Goal: Information Seeking & Learning: Learn about a topic

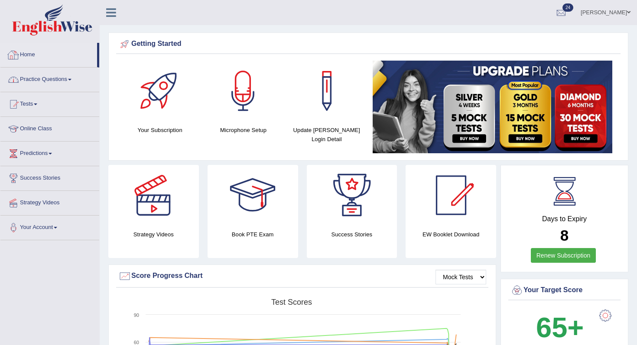
click at [33, 79] on link "Practice Questions" at bounding box center [49, 79] width 99 height 22
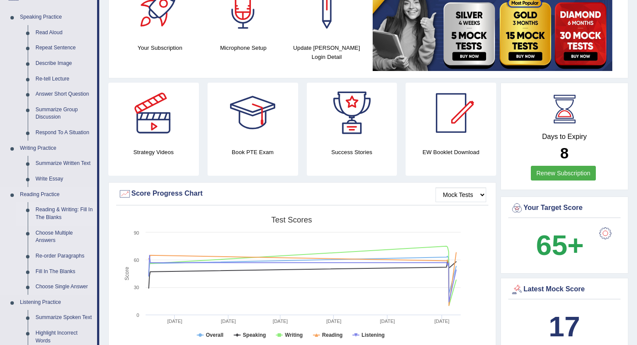
scroll to position [101, 0]
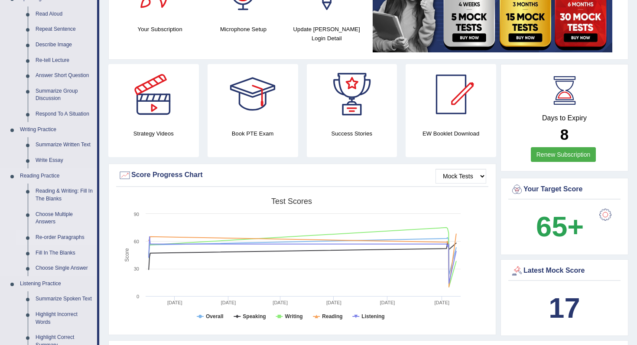
click at [62, 240] on link "Re-order Paragraphs" at bounding box center [64, 238] width 65 height 16
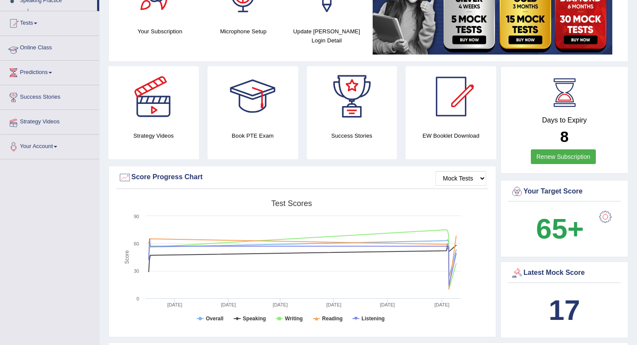
scroll to position [128, 0]
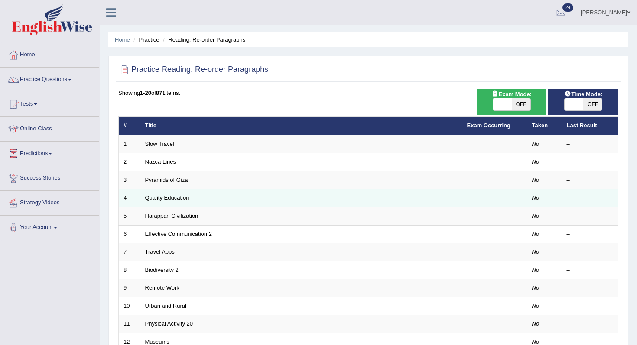
scroll to position [228, 0]
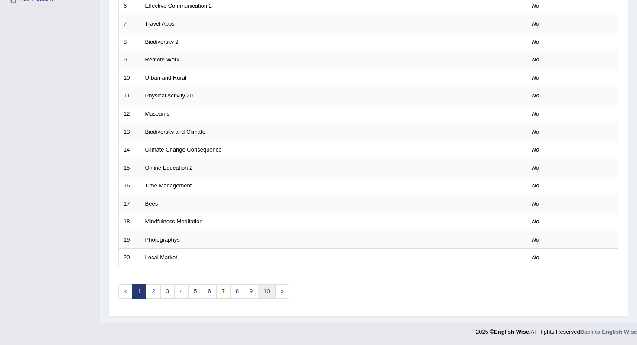
click at [269, 290] on link "10" at bounding box center [266, 292] width 17 height 14
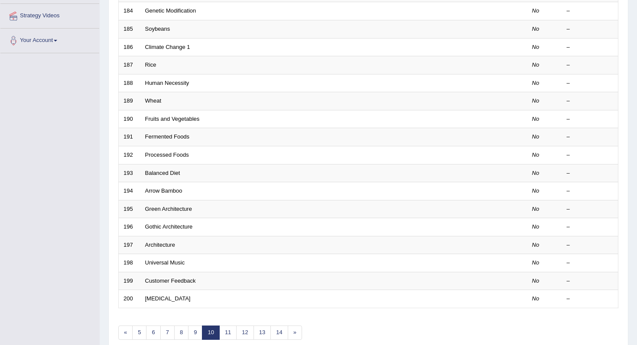
scroll to position [228, 0]
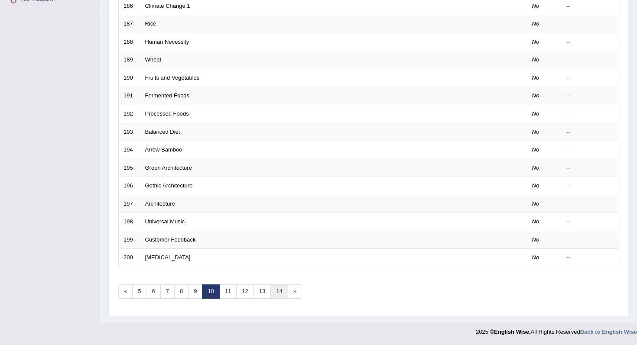
click at [281, 293] on link "14" at bounding box center [278, 292] width 17 height 14
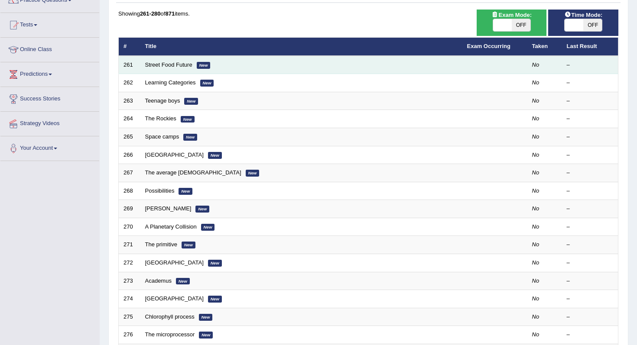
scroll to position [228, 0]
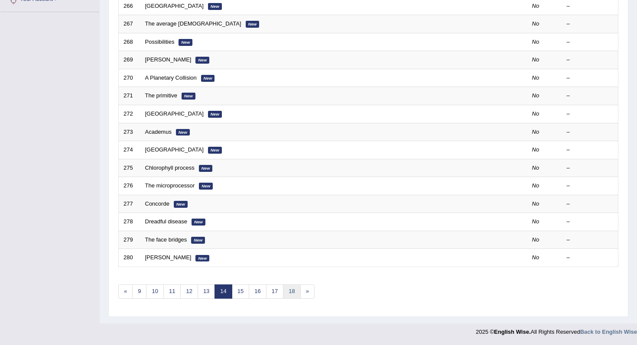
click at [292, 298] on link "18" at bounding box center [291, 292] width 17 height 14
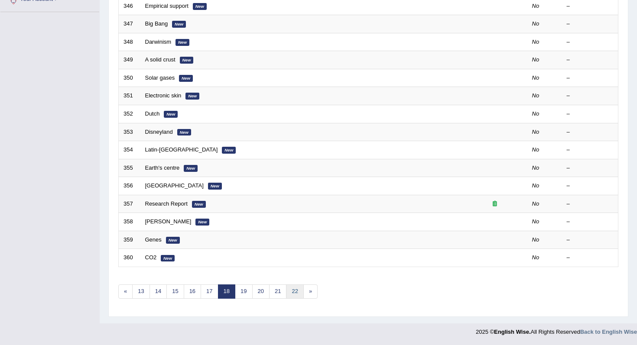
click at [293, 298] on link "22" at bounding box center [294, 292] width 17 height 14
click at [301, 288] on link "22" at bounding box center [294, 292] width 17 height 14
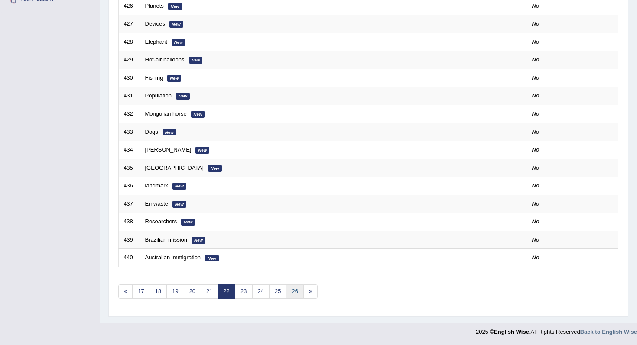
click at [293, 289] on link "26" at bounding box center [294, 292] width 17 height 14
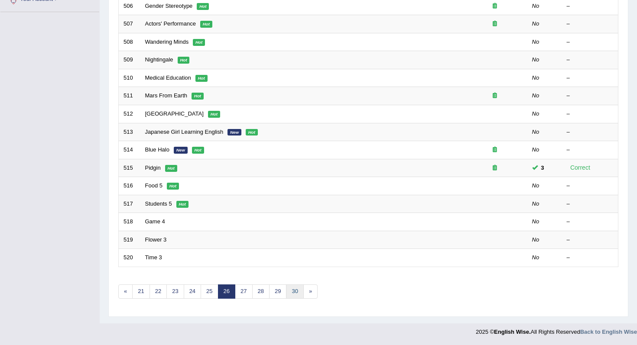
click at [298, 290] on link "30" at bounding box center [294, 292] width 17 height 14
click at [298, 289] on link "30" at bounding box center [294, 292] width 17 height 14
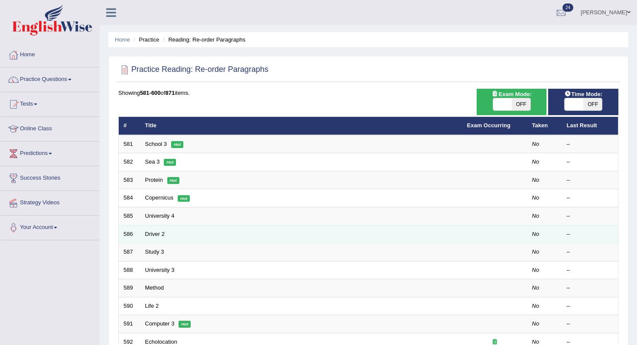
scroll to position [228, 0]
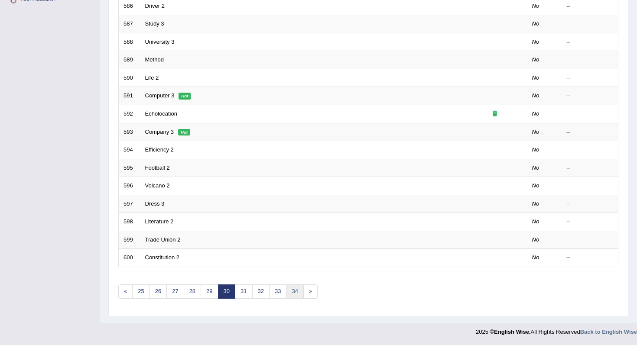
click at [297, 294] on link "34" at bounding box center [294, 292] width 17 height 14
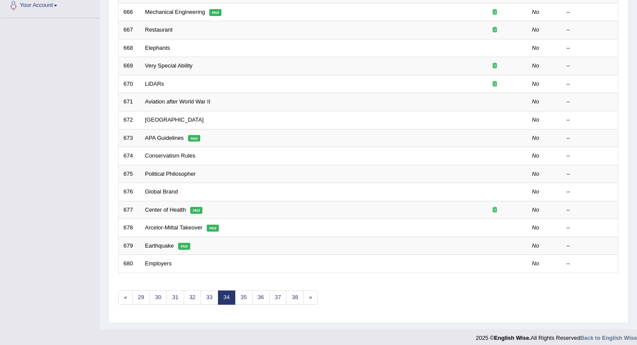
scroll to position [228, 0]
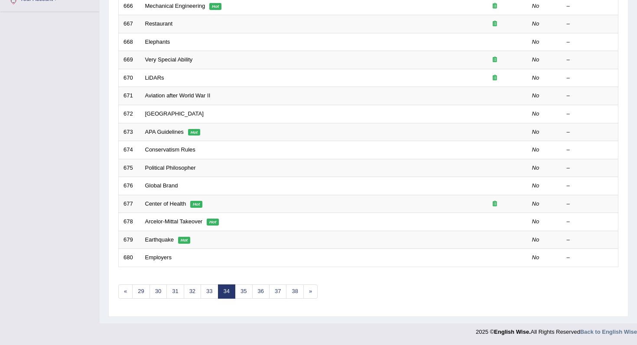
click at [296, 301] on div "Showing 661-680 of 871 items. # Title Exam Occurring Taken Last Result 661 Unde…" at bounding box center [368, 85] width 500 height 449
click at [296, 297] on link "38" at bounding box center [294, 292] width 17 height 14
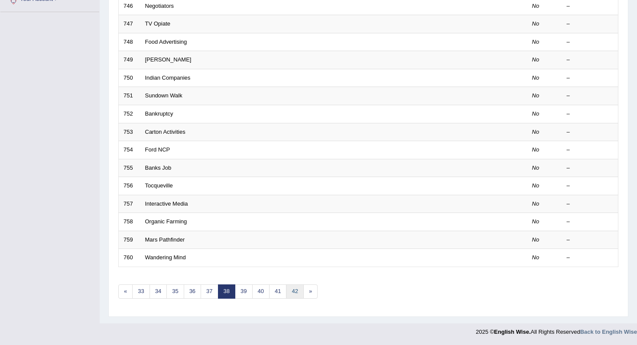
click at [300, 292] on link "42" at bounding box center [294, 292] width 17 height 14
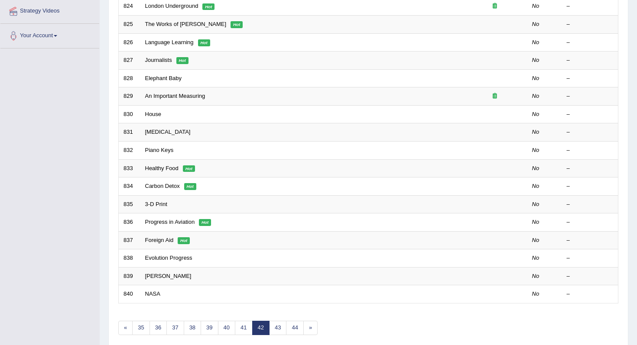
scroll to position [218, 0]
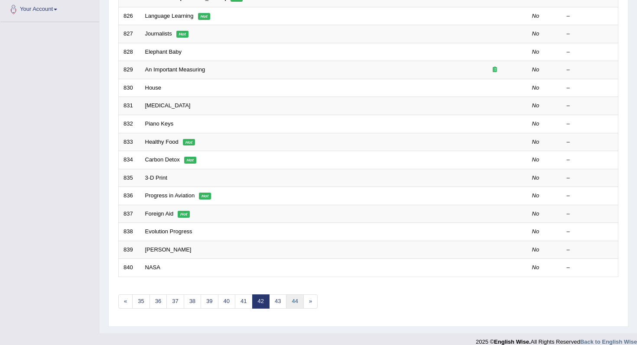
click at [297, 298] on link "44" at bounding box center [294, 301] width 17 height 14
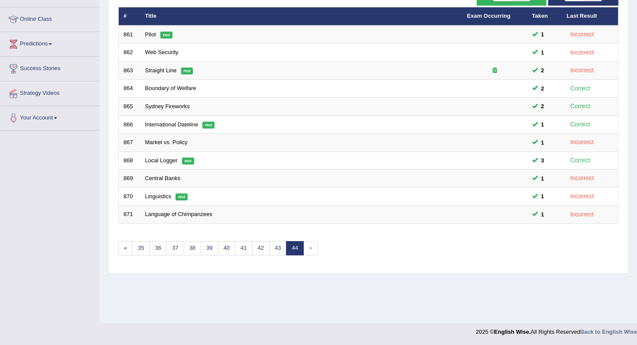
click at [279, 255] on div "Showing 861-871 of 871 items. # Title Exam Occurring Taken Last Result 861 Pilo…" at bounding box center [368, 122] width 500 height 287
click at [276, 250] on link "43" at bounding box center [277, 248] width 17 height 14
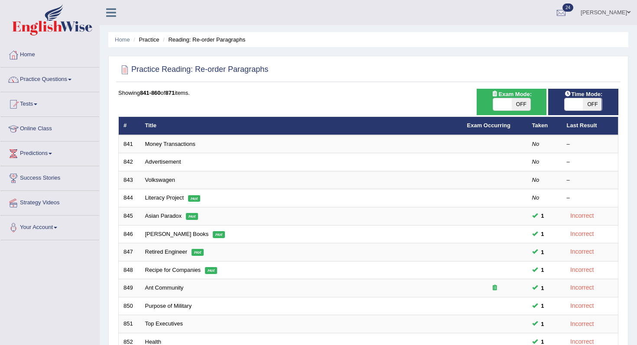
scroll to position [228, 0]
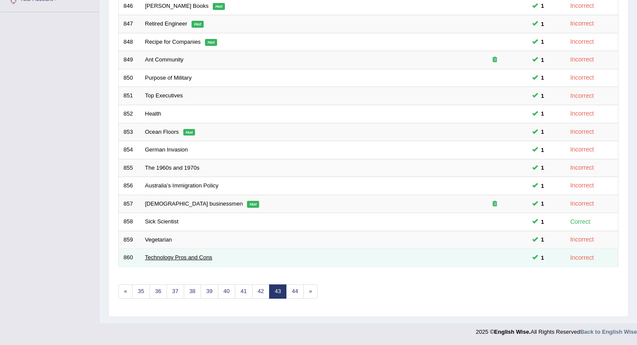
click at [190, 260] on link "Technology Pros and Cons" at bounding box center [178, 257] width 67 height 6
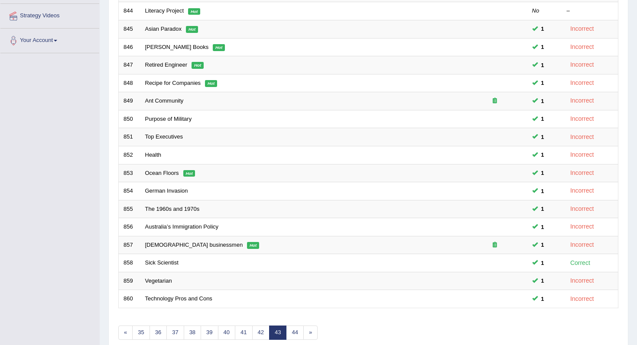
scroll to position [84, 0]
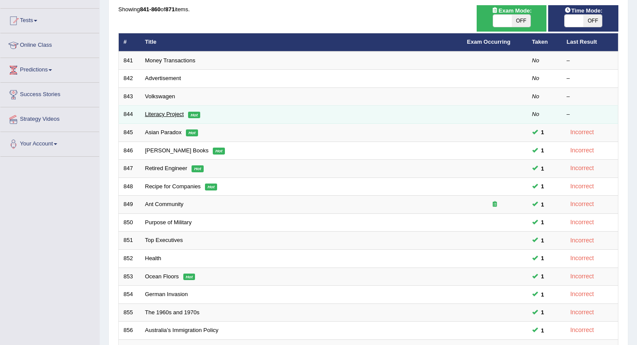
click at [168, 115] on link "Literacy Project" at bounding box center [164, 114] width 39 height 6
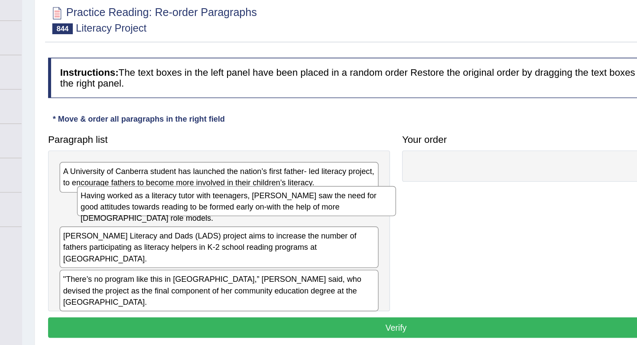
drag, startPoint x: 304, startPoint y: 220, endPoint x: 317, endPoint y: 213, distance: 15.5
click at [317, 213] on div "Having worked as a literacy tutor with teenagers, Ms. Bocking saw the need for …" at bounding box center [253, 222] width 229 height 22
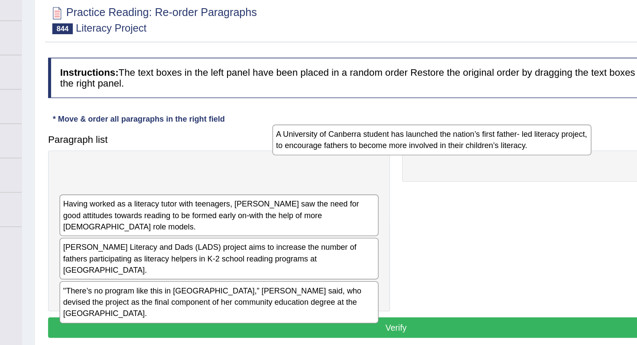
drag, startPoint x: 313, startPoint y: 201, endPoint x: 499, endPoint y: 182, distance: 187.2
click at [499, 182] on div "A University of Canberra student has launched the nation’s first father- led li…" at bounding box center [393, 178] width 229 height 22
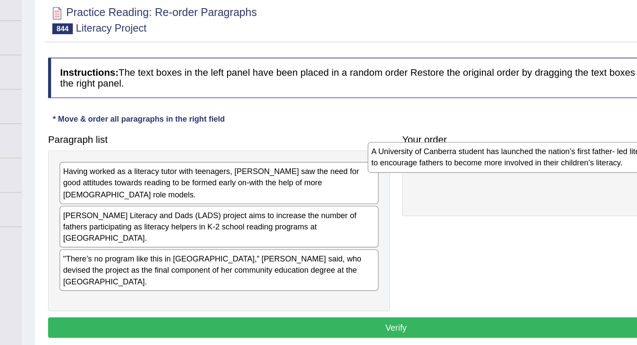
drag, startPoint x: 316, startPoint y: 204, endPoint x: 532, endPoint y: 202, distance: 216.5
click at [532, 201] on div "A University of Canberra student has launched the nation’s first father- led li…" at bounding box center [462, 190] width 229 height 22
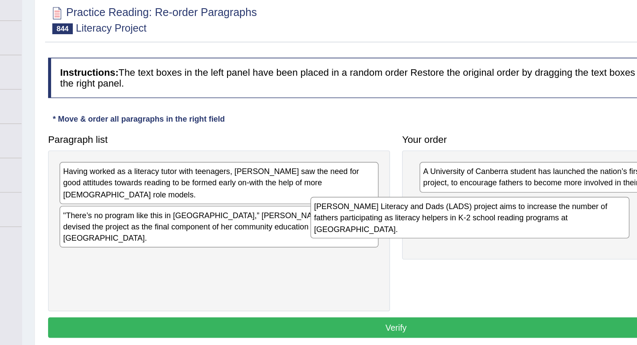
drag, startPoint x: 283, startPoint y: 240, endPoint x: 471, endPoint y: 233, distance: 187.7
click at [471, 233] on div "Julia Bocking’s Literacy and Dads (LADS) project aims to increase the number of…" at bounding box center [421, 234] width 229 height 30
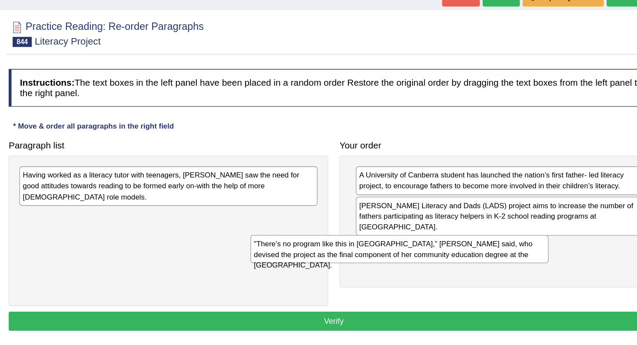
drag, startPoint x: 321, startPoint y: 233, endPoint x: 523, endPoint y: 256, distance: 203.2
click at [523, 259] on div ""There’s no program like this in Australia,” Ms. Bocking said, who devised the …" at bounding box center [418, 257] width 229 height 22
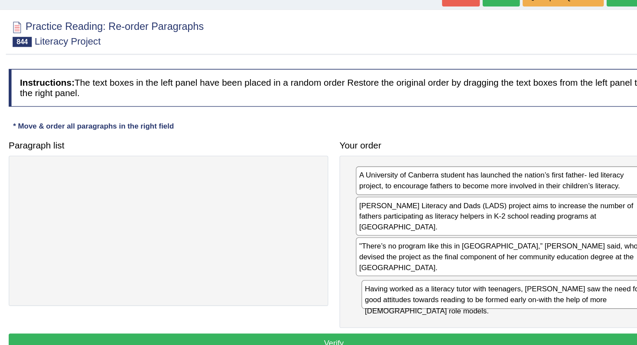
drag, startPoint x: 262, startPoint y: 207, endPoint x: 514, endPoint y: 278, distance: 261.1
click at [514, 281] on div "Having worked as a literacy tutor with teenagers, Ms. Bocking saw the need for …" at bounding box center [503, 292] width 229 height 22
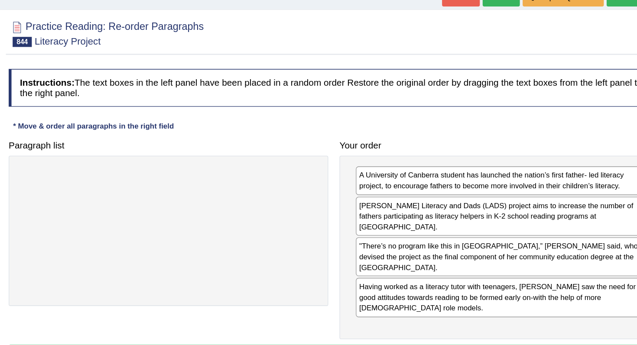
click at [505, 331] on button "Verify" at bounding box center [368, 338] width 500 height 15
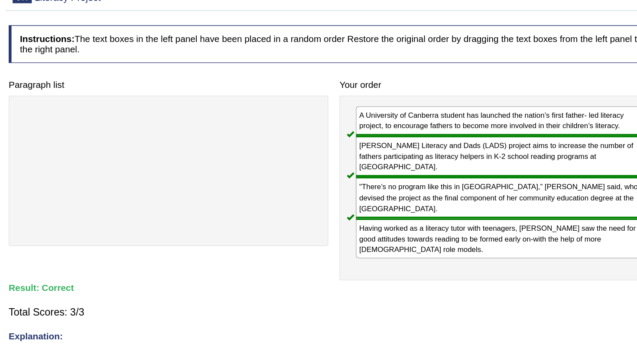
scroll to position [19, 0]
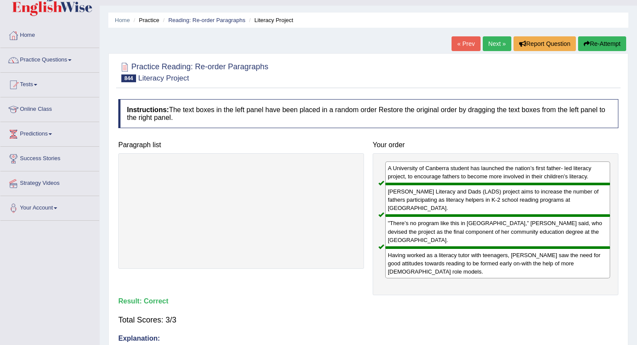
click at [463, 51] on link "« Prev" at bounding box center [465, 43] width 29 height 15
